Goal: Information Seeking & Learning: Learn about a topic

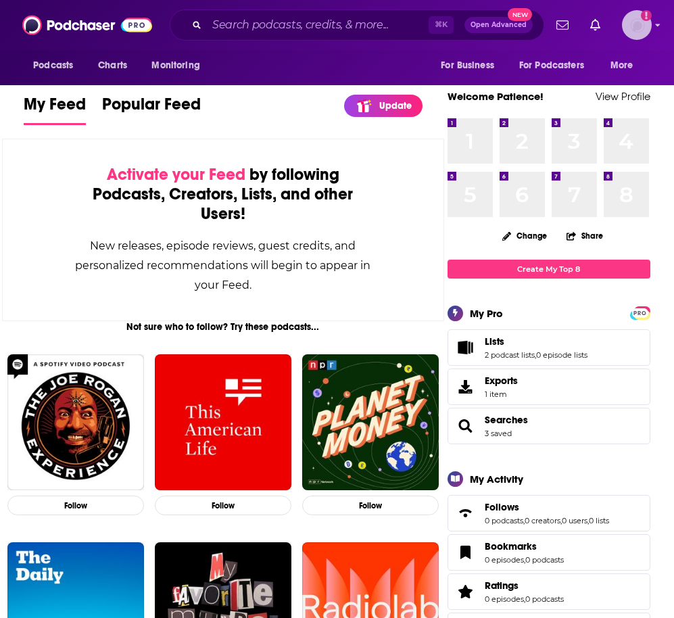
click at [624, 30] on img "Logged in as patiencebaldacci" at bounding box center [637, 25] width 30 height 30
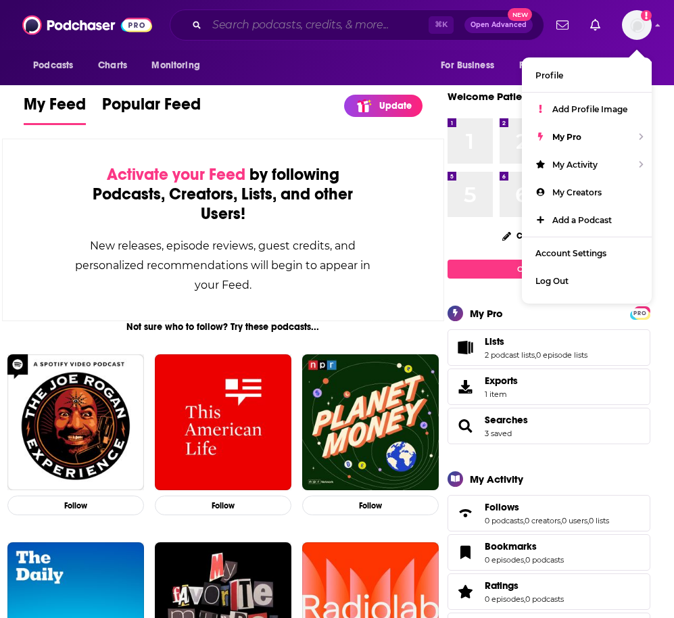
click at [392, 28] on input "Search podcasts, credits, & more..." at bounding box center [318, 25] width 222 height 22
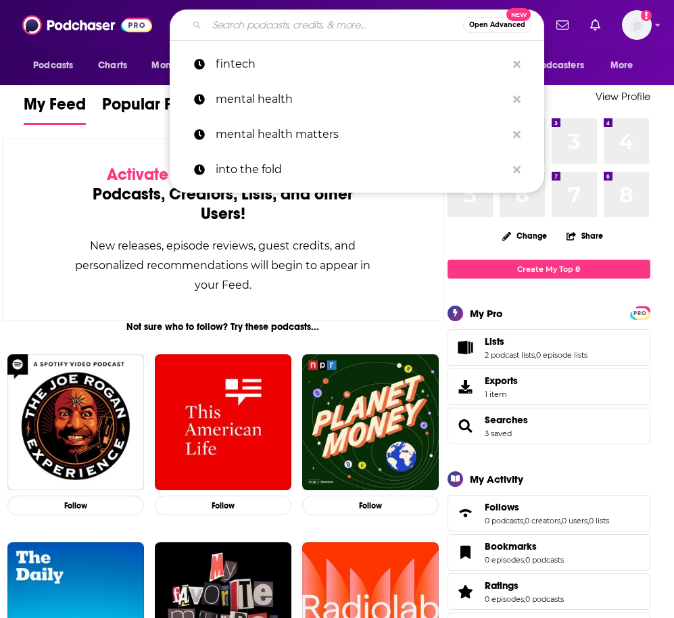
paste input "The CRO Spotlight Podcast"
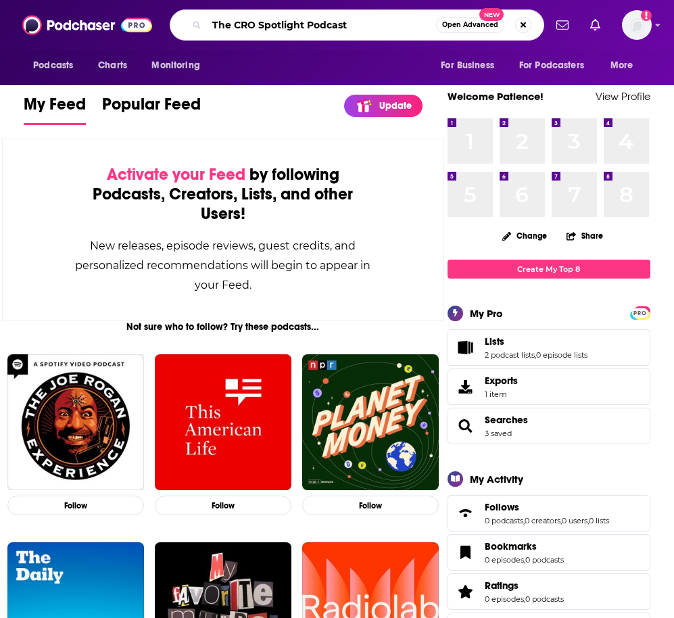
type input "The CRO Spotlight Podcast"
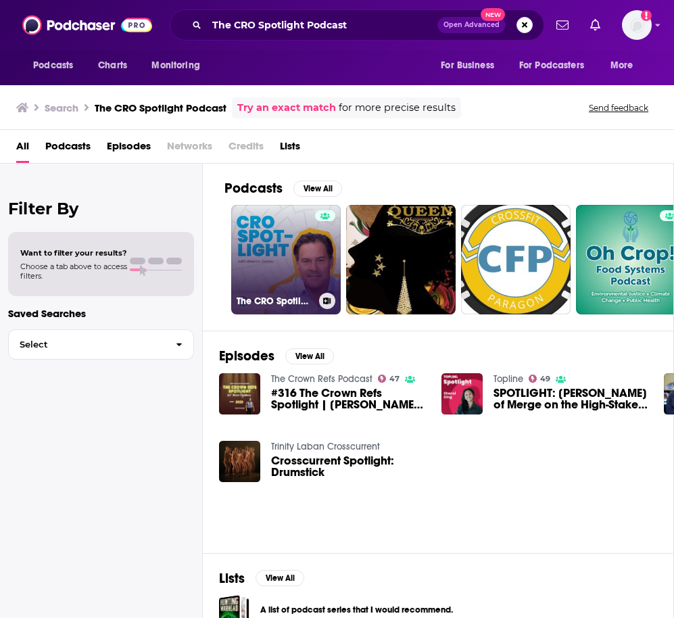
click at [275, 251] on link "The CRO Spotlight Podcast" at bounding box center [286, 260] width 110 height 110
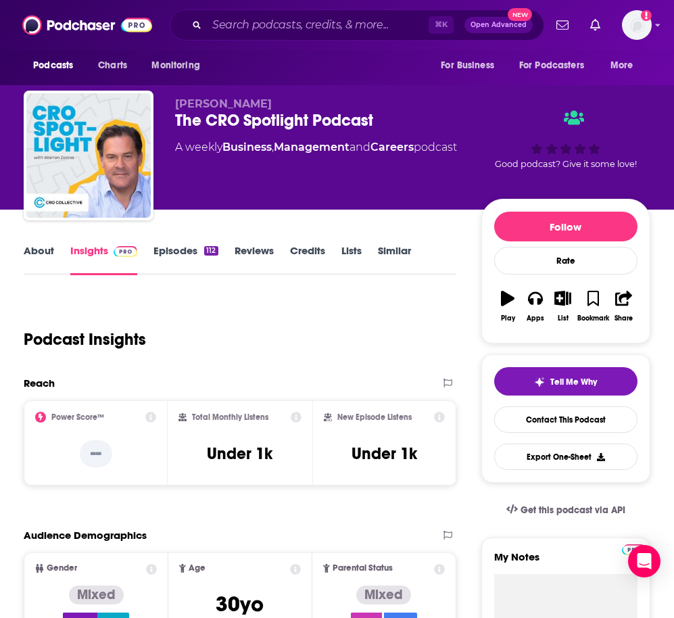
click at [45, 252] on link "About" at bounding box center [39, 259] width 30 height 31
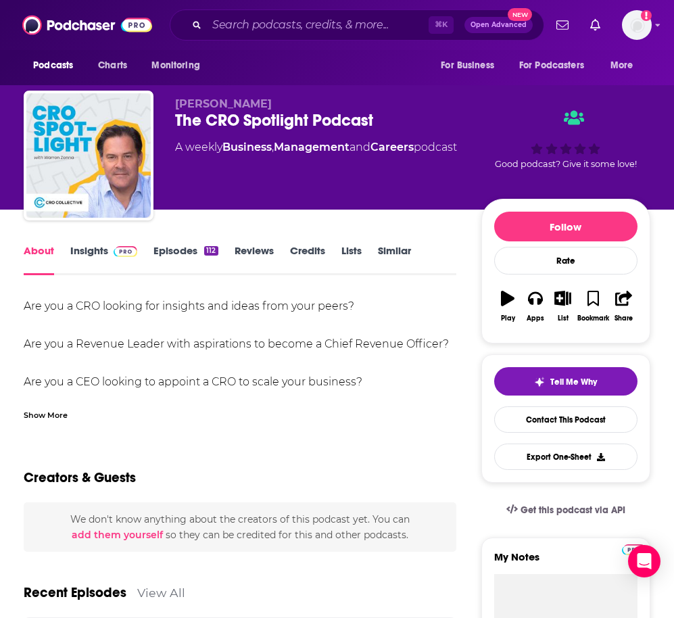
click at [45, 412] on div "Show More" at bounding box center [46, 414] width 44 height 13
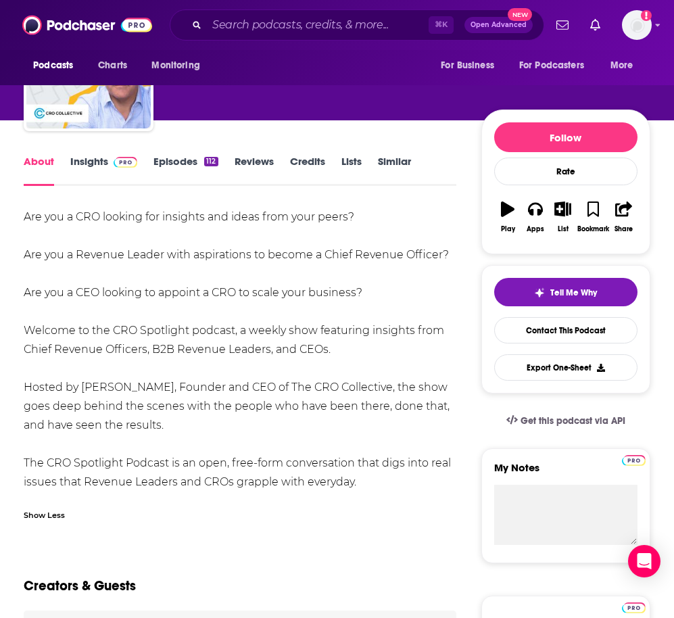
scroll to position [91, 0]
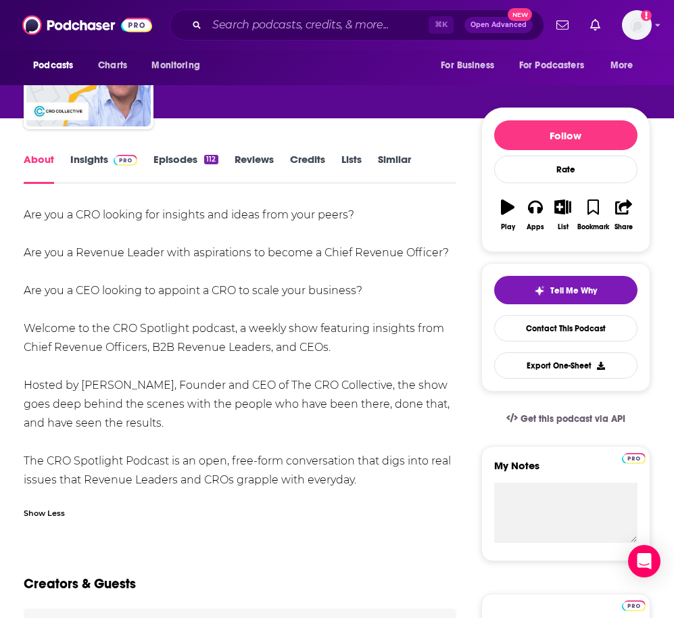
drag, startPoint x: 22, startPoint y: 327, endPoint x: 371, endPoint y: 478, distance: 380.1
copy div "Welcome to the CRO Spotlight podcast, a weekly show featuring insights from Chi…"
